Goal: Information Seeking & Learning: Learn about a topic

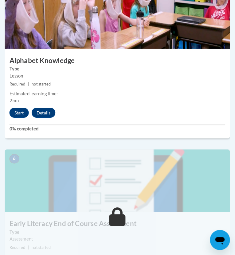
scroll to position [849, 0]
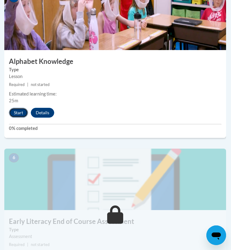
click at [16, 112] on button "Start" at bounding box center [18, 113] width 19 height 10
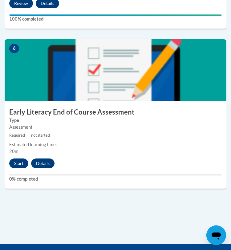
scroll to position [959, 0]
